Goal: Transaction & Acquisition: Obtain resource

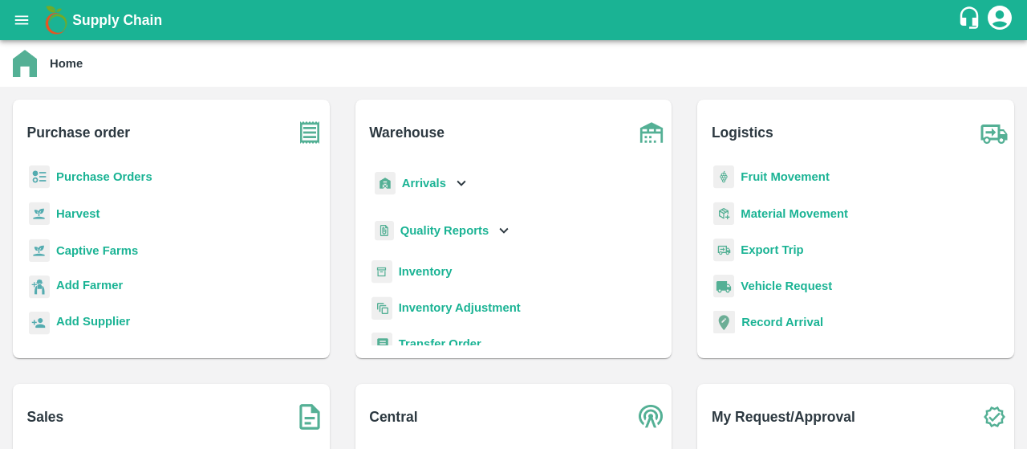
click at [116, 181] on b "Purchase Orders" at bounding box center [104, 176] width 96 height 13
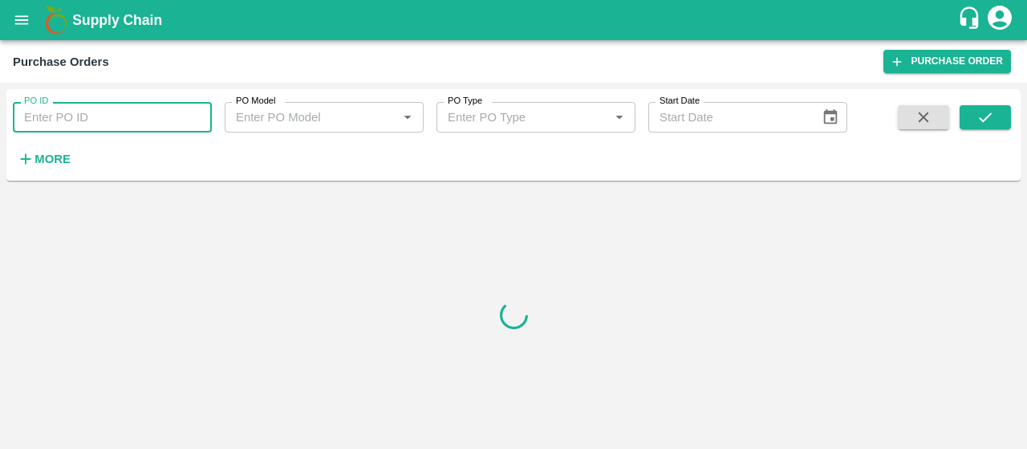
click at [149, 125] on input "PO ID" at bounding box center [112, 117] width 199 height 30
paste input "175718"
type input "175718"
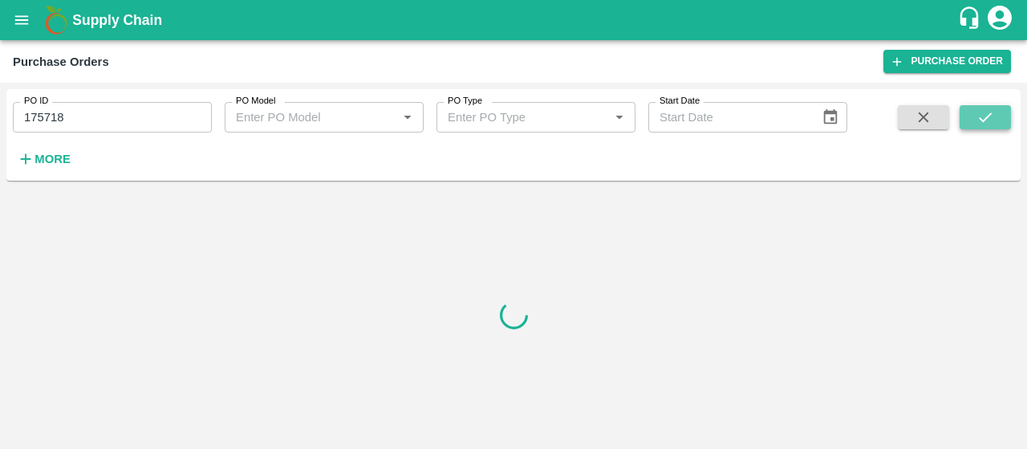
click at [989, 112] on icon "submit" at bounding box center [986, 117] width 18 height 18
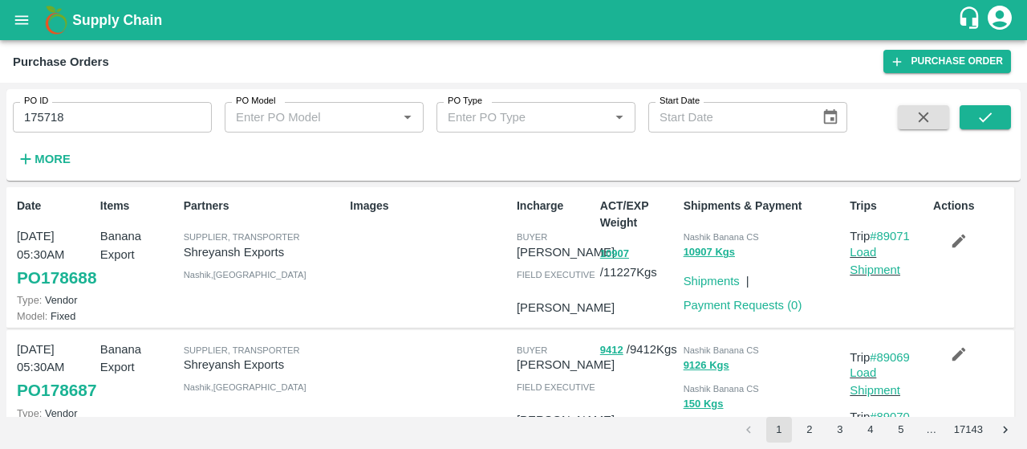
scroll to position [51, 0]
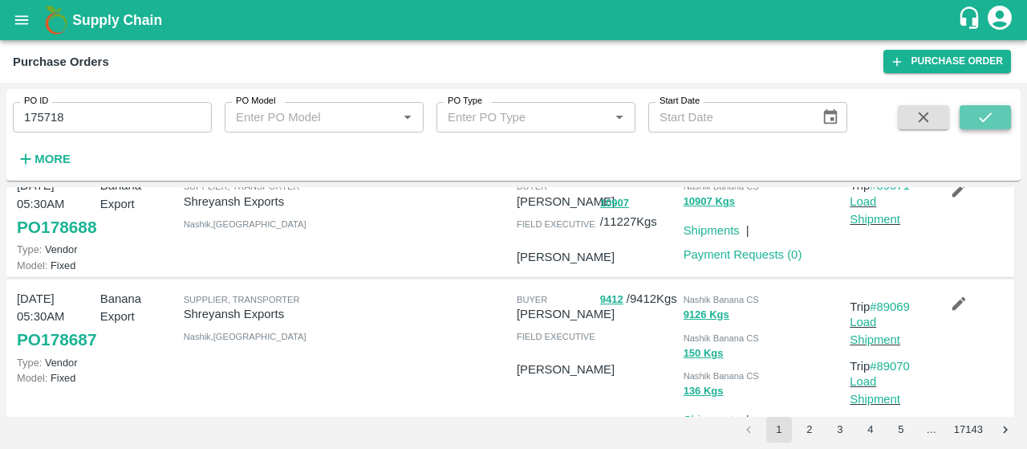
click at [992, 119] on icon "submit" at bounding box center [986, 117] width 18 height 18
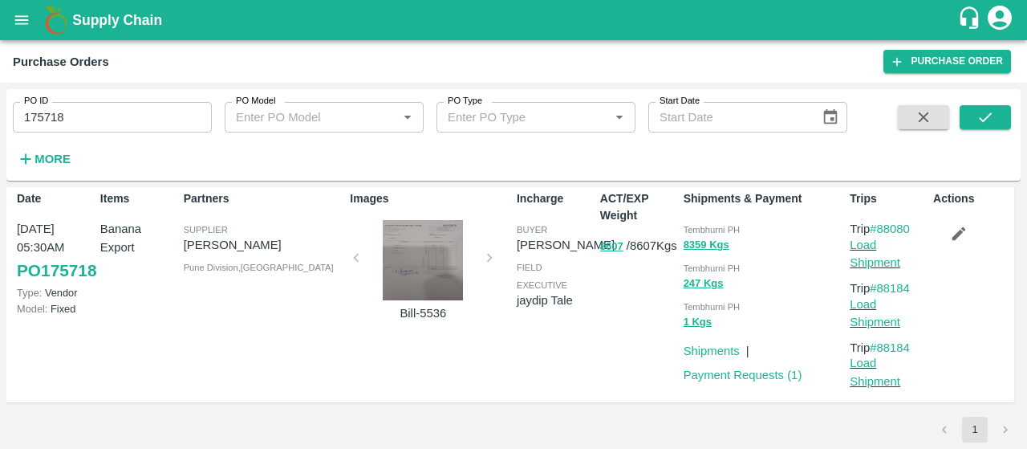
scroll to position [0, 0]
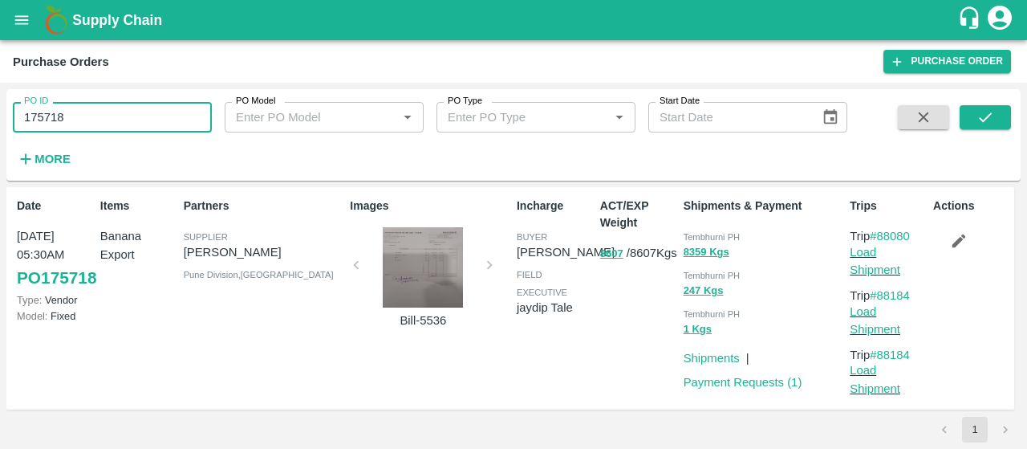
drag, startPoint x: 170, startPoint y: 107, endPoint x: 0, endPoint y: 116, distance: 170.4
click at [0, 116] on div "PO ID 175718 PO ID PO Model PO Model   * PO Type PO Type   * Start Date Start D…" at bounding box center [513, 266] width 1027 height 366
paste input "text"
click at [980, 112] on icon "submit" at bounding box center [986, 117] width 18 height 18
drag, startPoint x: 130, startPoint y: 112, endPoint x: 0, endPoint y: 103, distance: 130.3
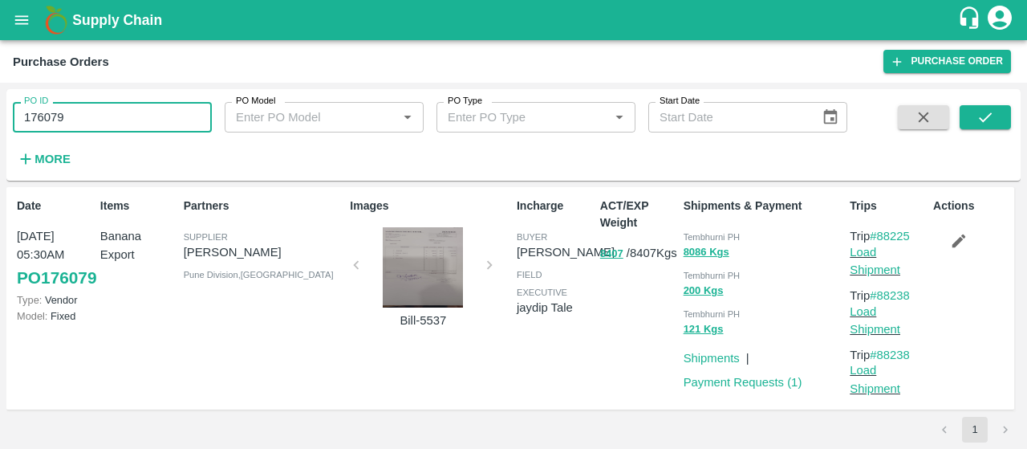
click at [0, 103] on div "PO ID 176079 PO ID PO Model PO Model   * PO Type PO Type   * Start Date Start D…" at bounding box center [513, 266] width 1027 height 366
paste input "text"
click at [988, 119] on icon "submit" at bounding box center [986, 117] width 18 height 18
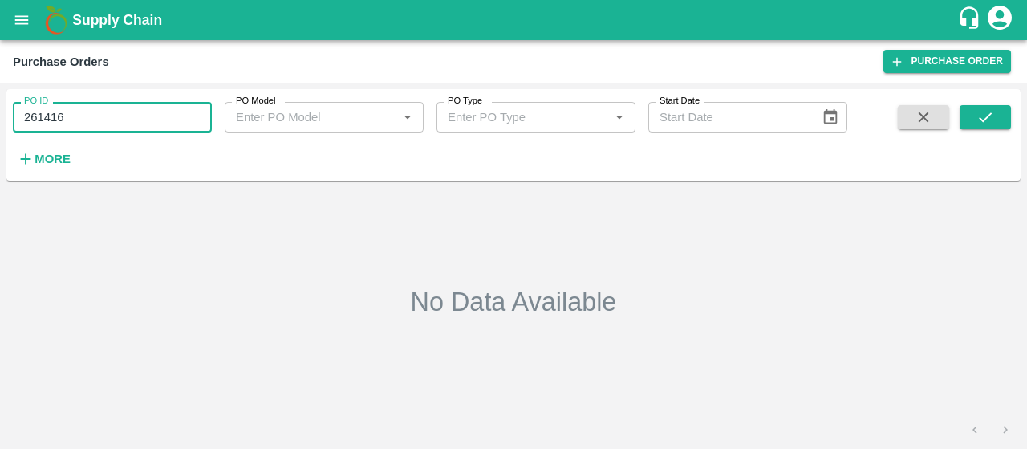
drag, startPoint x: 164, startPoint y: 107, endPoint x: 0, endPoint y: 124, distance: 164.6
click at [0, 124] on div "PO ID 261416 PO ID PO Model PO Model   * PO Type PO Type   * Start Date Start D…" at bounding box center [513, 266] width 1027 height 366
paste input "text"
click at [980, 108] on icon "submit" at bounding box center [986, 117] width 18 height 18
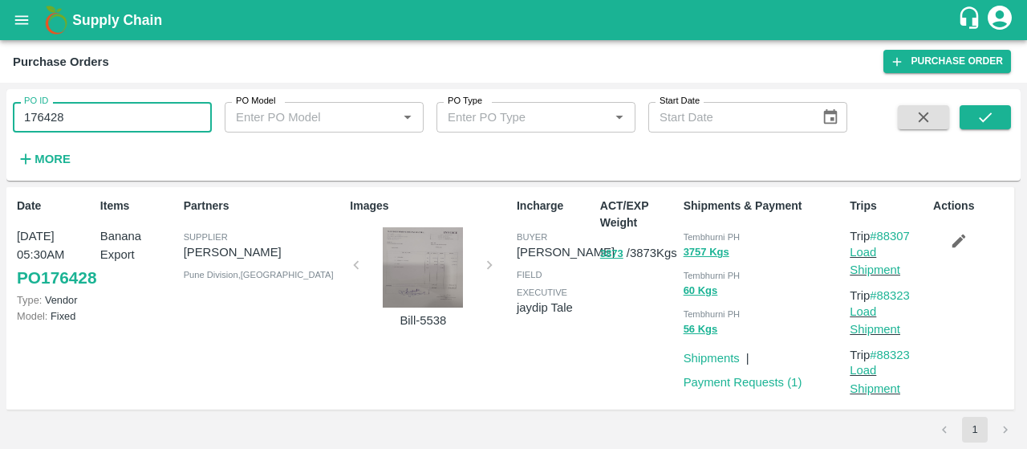
drag, startPoint x: 126, startPoint y: 130, endPoint x: 0, endPoint y: 79, distance: 136.1
click at [0, 79] on main "Purchase Orders Purchase Order PO ID 176428 PO ID PO Model PO Model   * PO Type…" at bounding box center [513, 244] width 1027 height 408
paste input "text"
type input "175647"
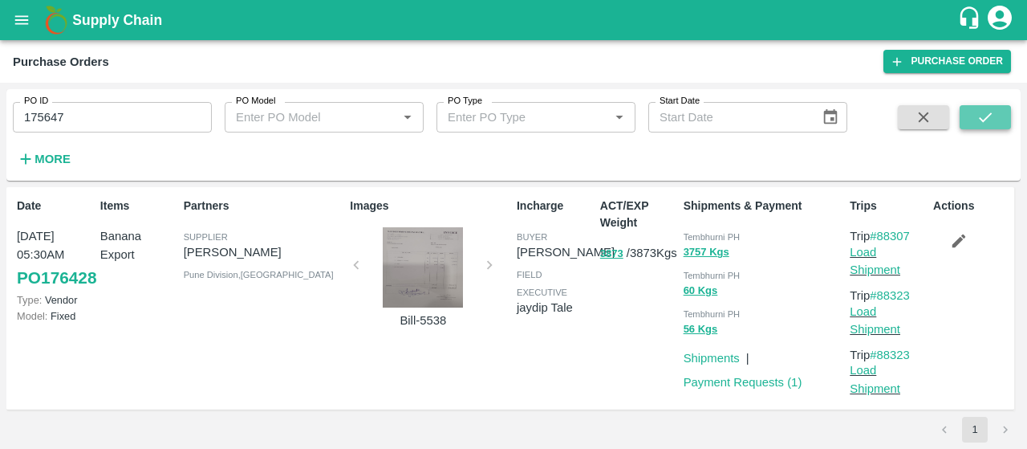
click at [978, 116] on icon "submit" at bounding box center [986, 117] width 18 height 18
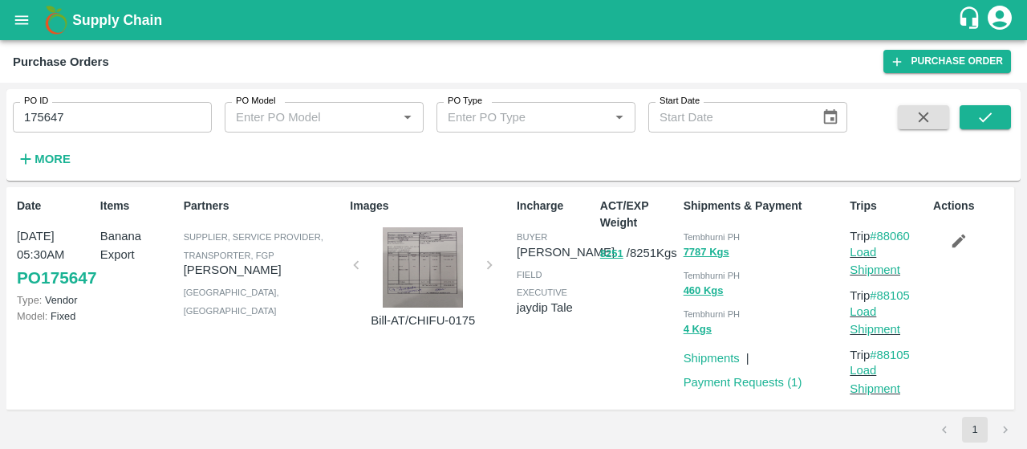
click at [988, 130] on span at bounding box center [985, 138] width 51 height 66
click at [988, 124] on icon "submit" at bounding box center [986, 117] width 18 height 18
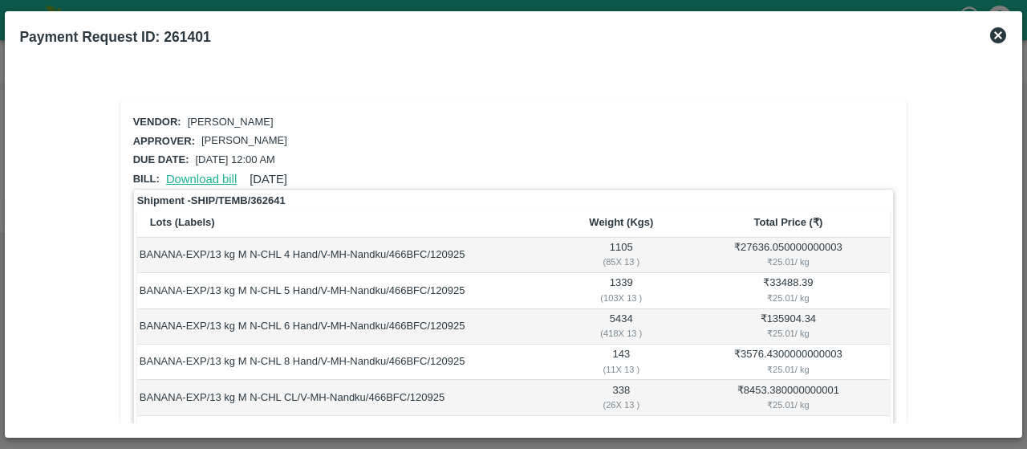
click at [220, 173] on link "Download bill" at bounding box center [201, 179] width 71 height 13
click at [233, 173] on link "Download bill" at bounding box center [201, 179] width 71 height 13
click at [213, 169] on div "Download bill 15 Sep 2025" at bounding box center [224, 176] width 128 height 24
click at [213, 173] on link "Download bill" at bounding box center [201, 179] width 71 height 13
click at [213, 175] on link "Download bill" at bounding box center [201, 179] width 71 height 13
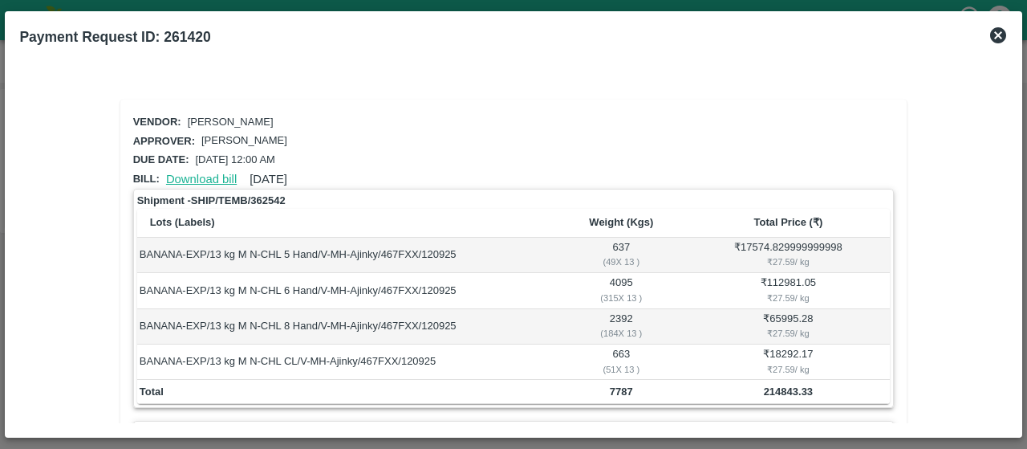
click at [226, 177] on link "Download bill" at bounding box center [201, 179] width 71 height 13
